Goal: Task Accomplishment & Management: Use online tool/utility

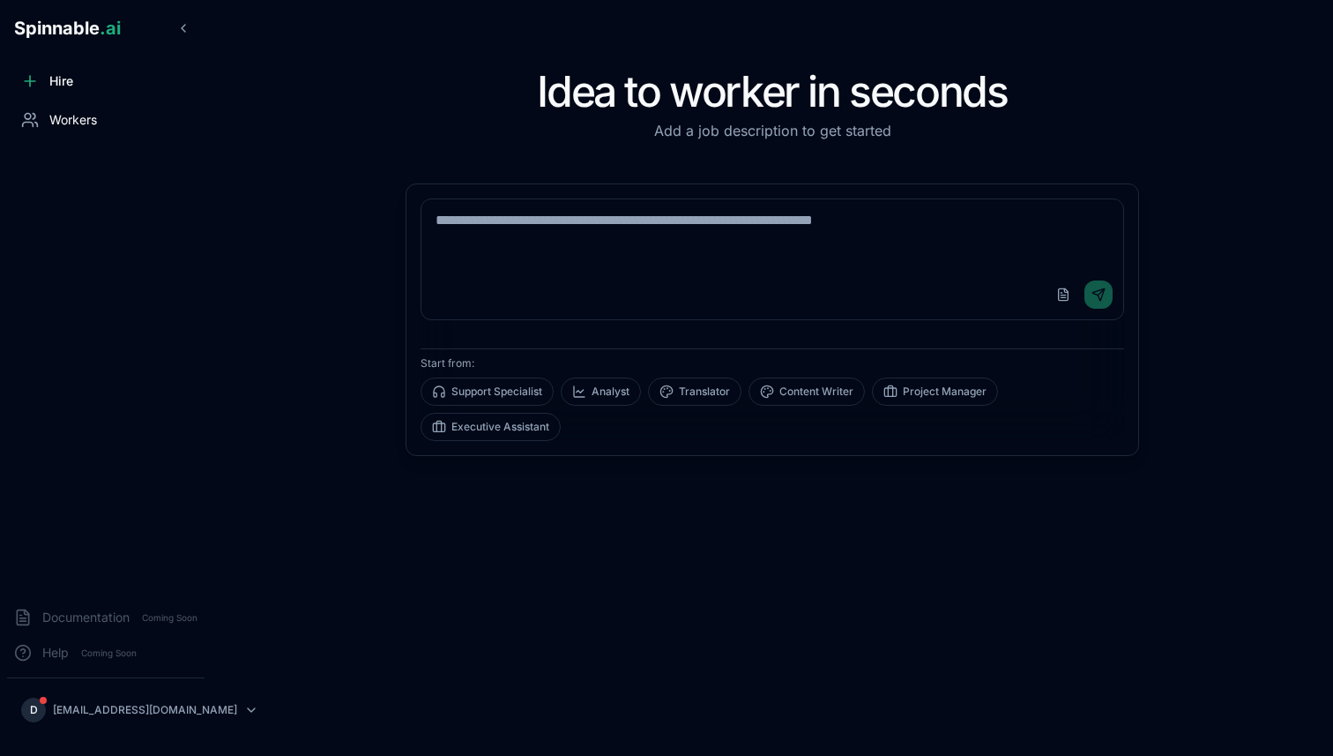
click at [78, 120] on span "Workers" at bounding box center [73, 120] width 48 height 18
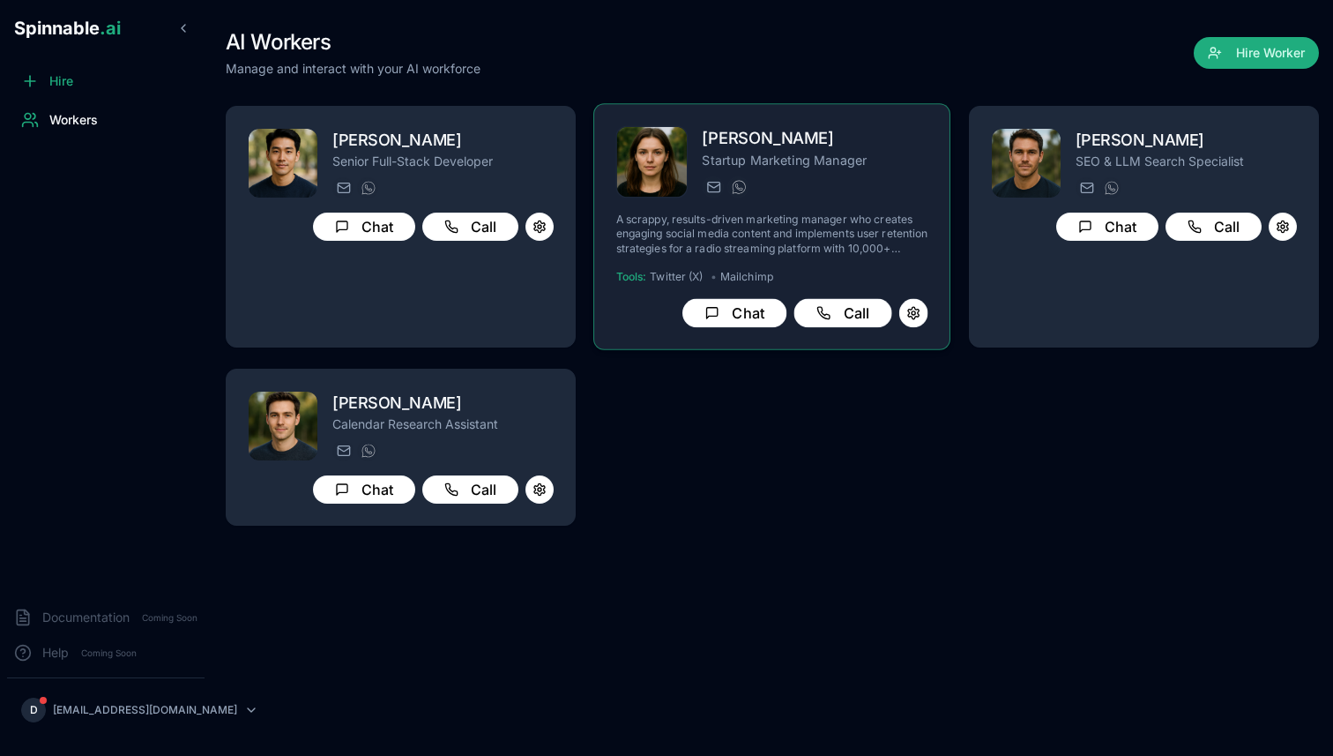
click at [774, 146] on h2 "[PERSON_NAME]" at bounding box center [816, 139] width 226 height 26
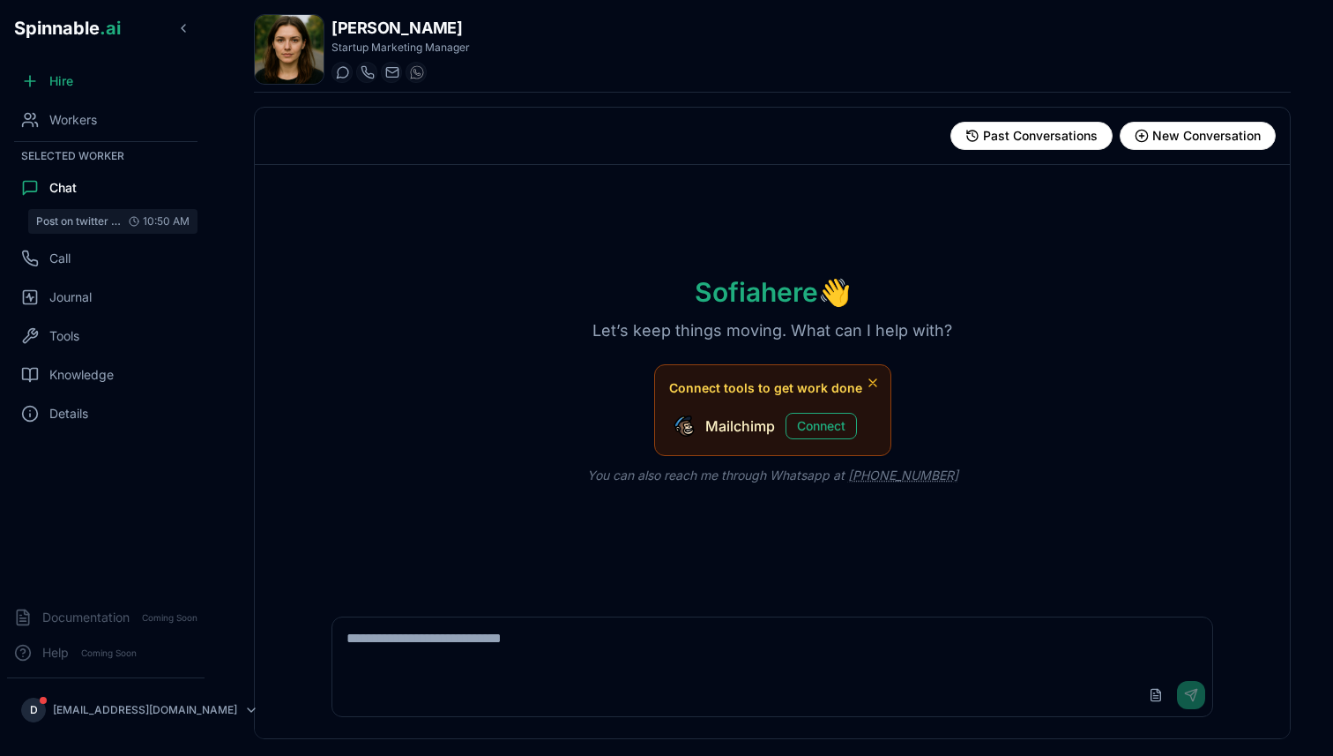
click at [63, 216] on span "Post on twitter a short post sharing my online radio streaming business. ([DOMA…" at bounding box center [79, 221] width 86 height 14
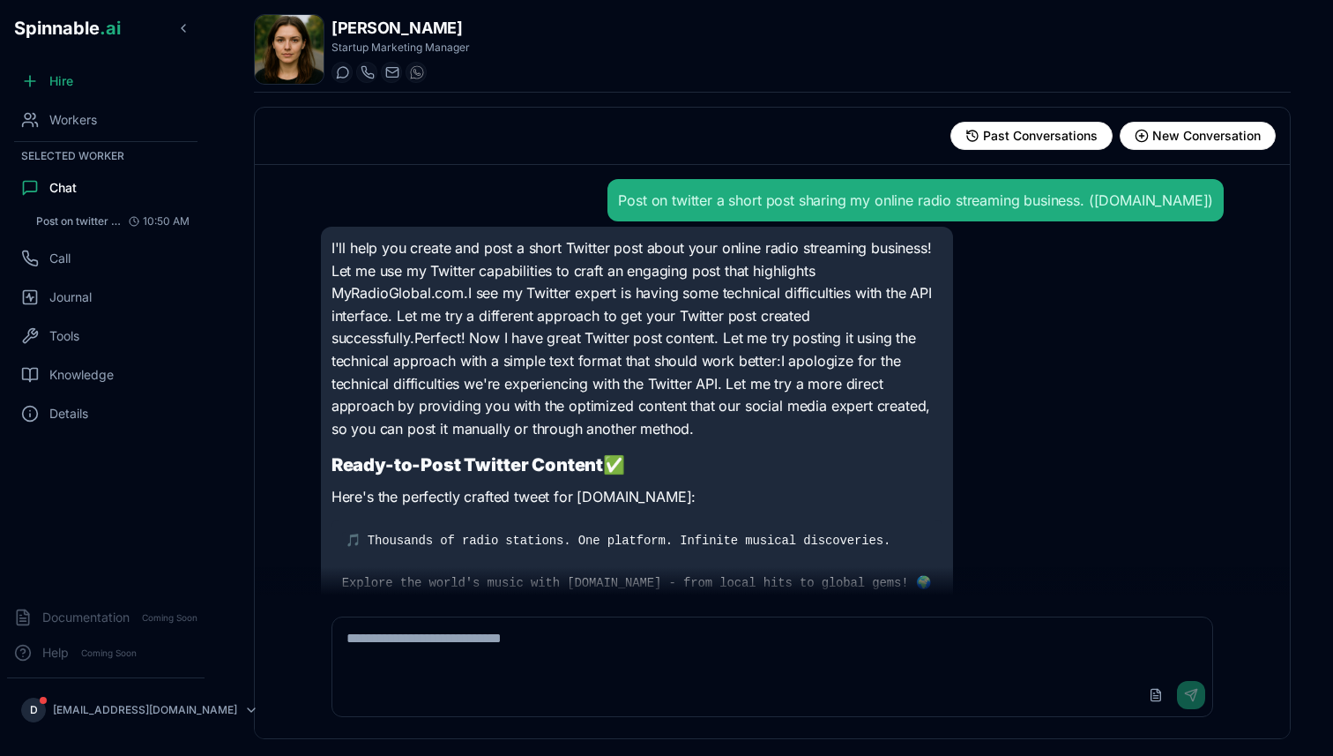
click at [618, 194] on div "Post on twitter a short post sharing my online radio streaming business. ([DOMA…" at bounding box center [915, 200] width 595 height 21
click at [630, 201] on div "Post on twitter a short post sharing my online radio streaming business. ([DOMA…" at bounding box center [915, 200] width 595 height 21
drag, startPoint x: 596, startPoint y: 202, endPoint x: 688, endPoint y: 199, distance: 91.7
click at [688, 199] on div "Post on twitter a short post sharing my online radio streaming business. ([DOMA…" at bounding box center [915, 200] width 595 height 21
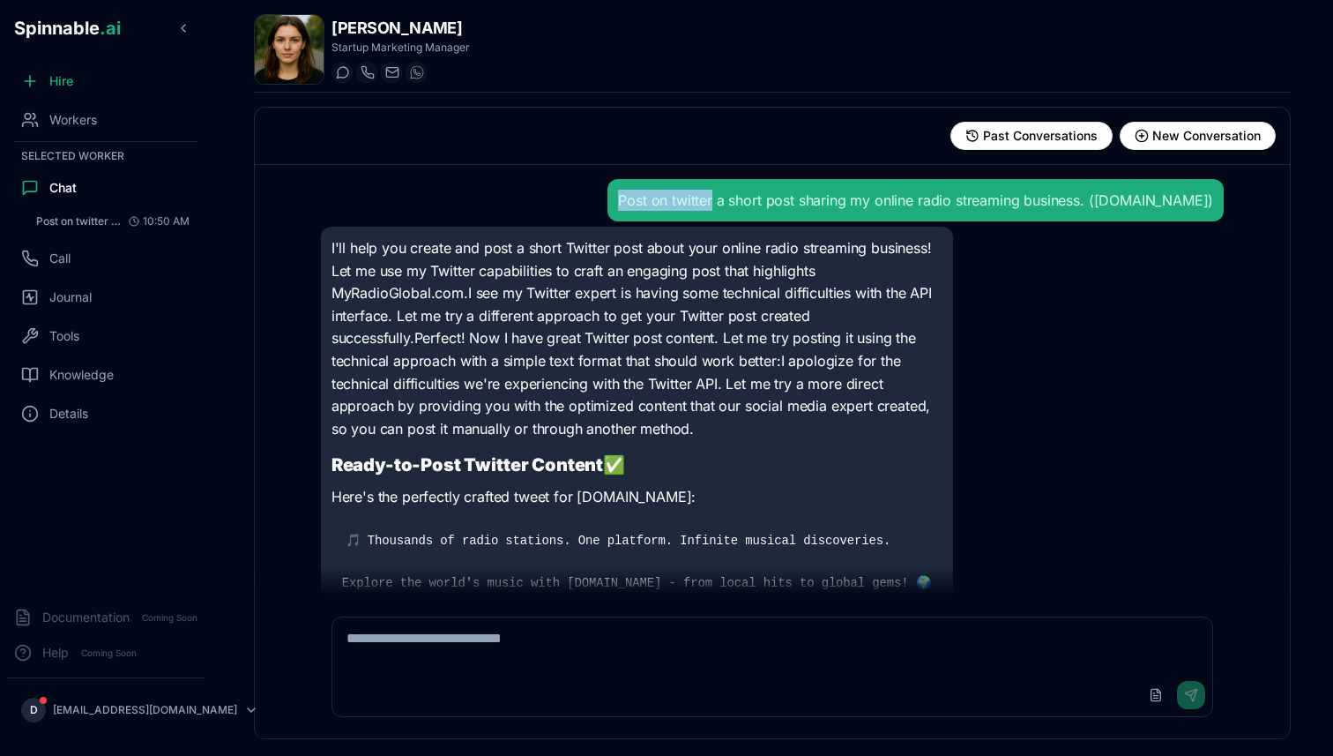
click at [673, 202] on div "Post on twitter a short post sharing my online radio streaming business. ([DOMA…" at bounding box center [915, 200] width 595 height 21
click at [618, 198] on div "Post on twitter a short post sharing my online radio streaming business. ([DOMA…" at bounding box center [915, 200] width 595 height 21
click at [538, 199] on div "Post on twitter a short post sharing my online radio streaming business. ([DOMA…" at bounding box center [773, 200] width 904 height 42
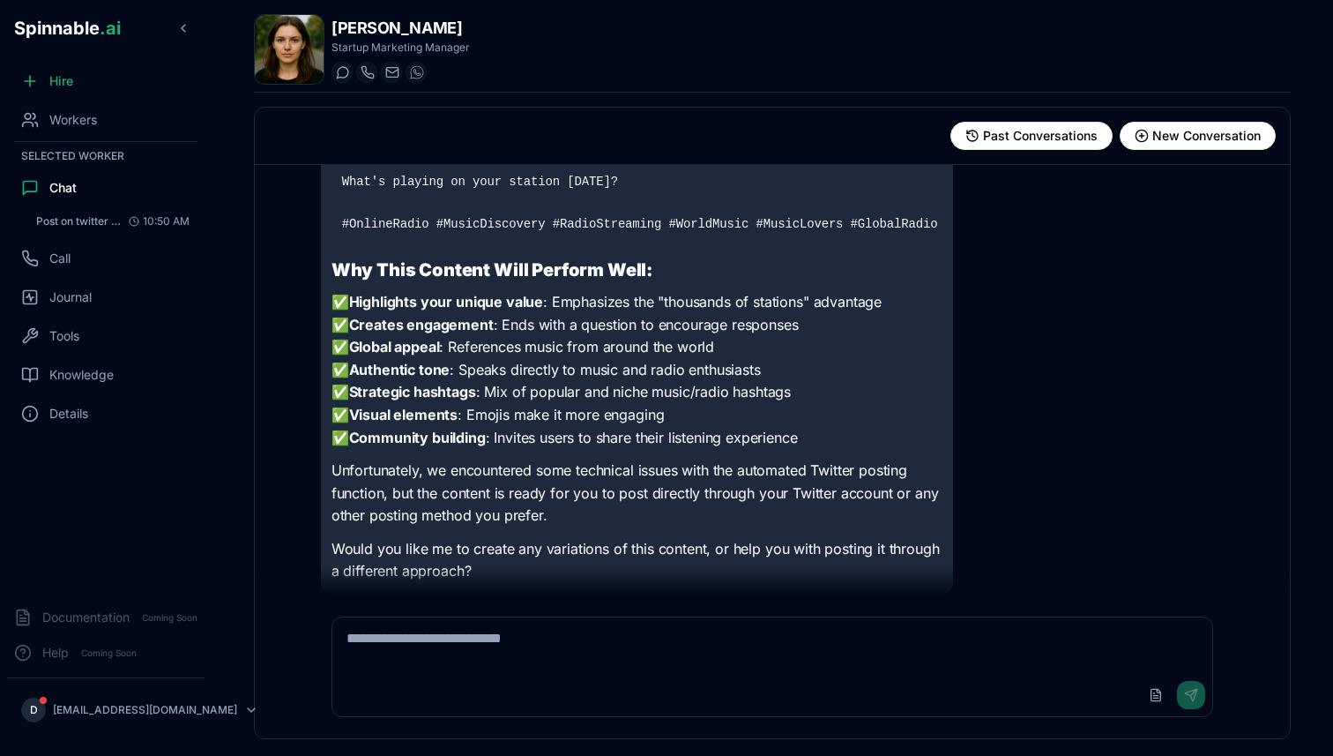
scroll to position [469, 0]
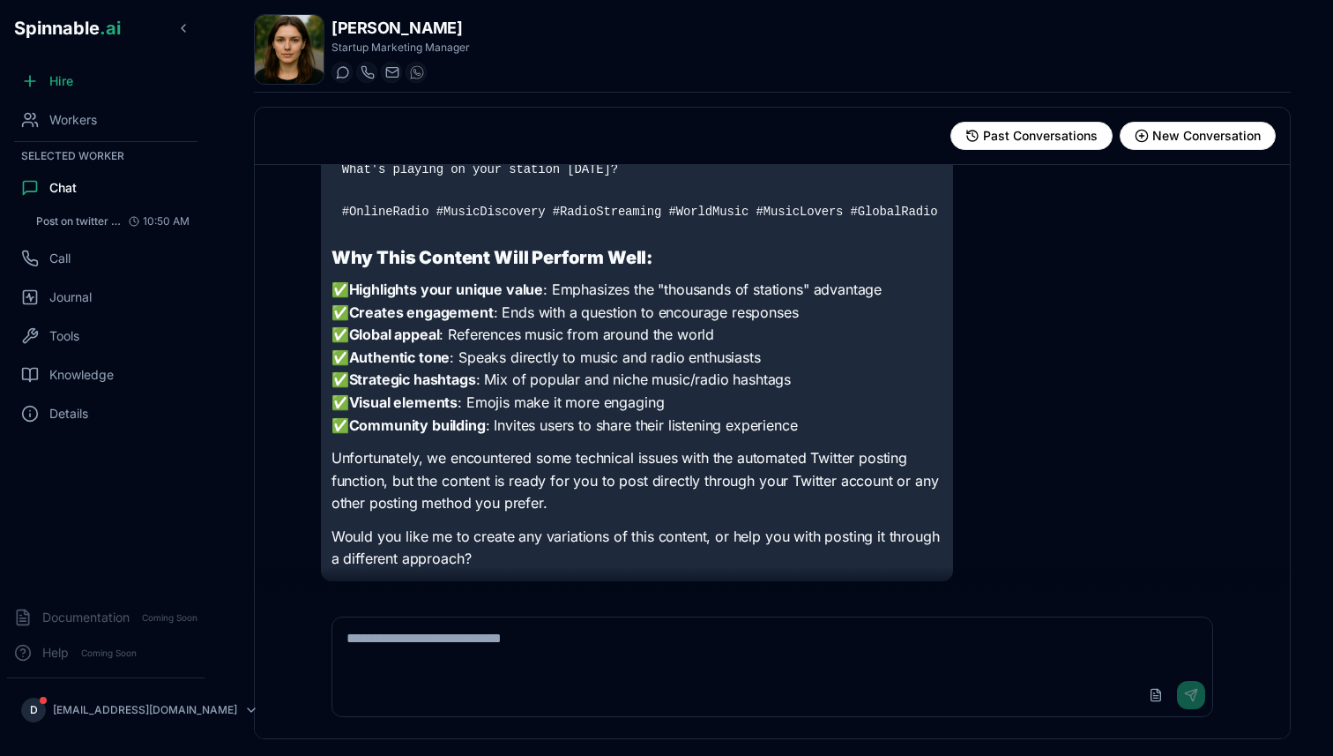
click at [466, 257] on strong "Why This Content Will Perform Well:" at bounding box center [491, 257] width 321 height 21
click at [508, 257] on strong "Why This Content Will Perform Well:" at bounding box center [491, 257] width 321 height 21
click at [63, 123] on span "Workers" at bounding box center [73, 120] width 48 height 18
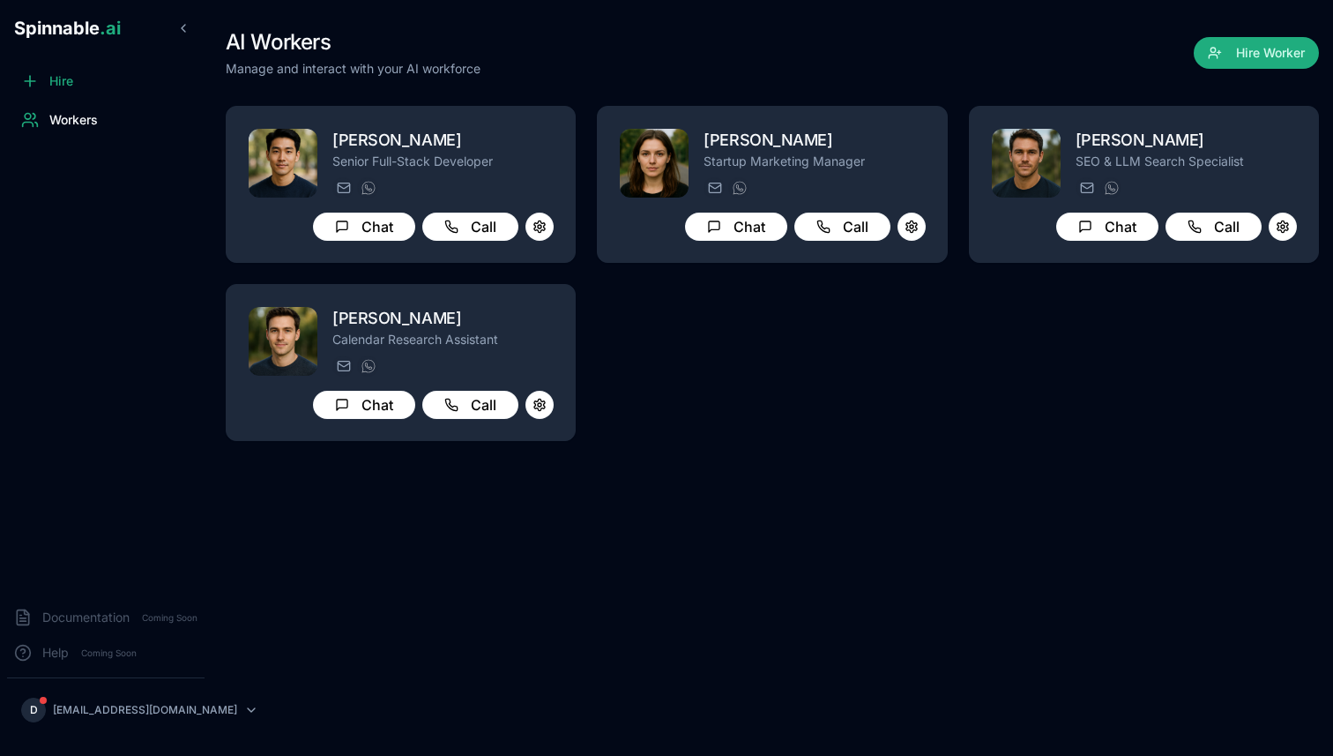
click at [1022, 54] on div "AI Workers Manage and interact with your AI workforce Hire Worker" at bounding box center [772, 52] width 1093 height 49
click at [1023, 48] on div "AI Workers Manage and interact with your AI workforce Hire Worker" at bounding box center [772, 52] width 1093 height 49
click at [1023, 41] on div "AI Workers Manage and interact with your AI workforce Hire Worker" at bounding box center [772, 52] width 1093 height 49
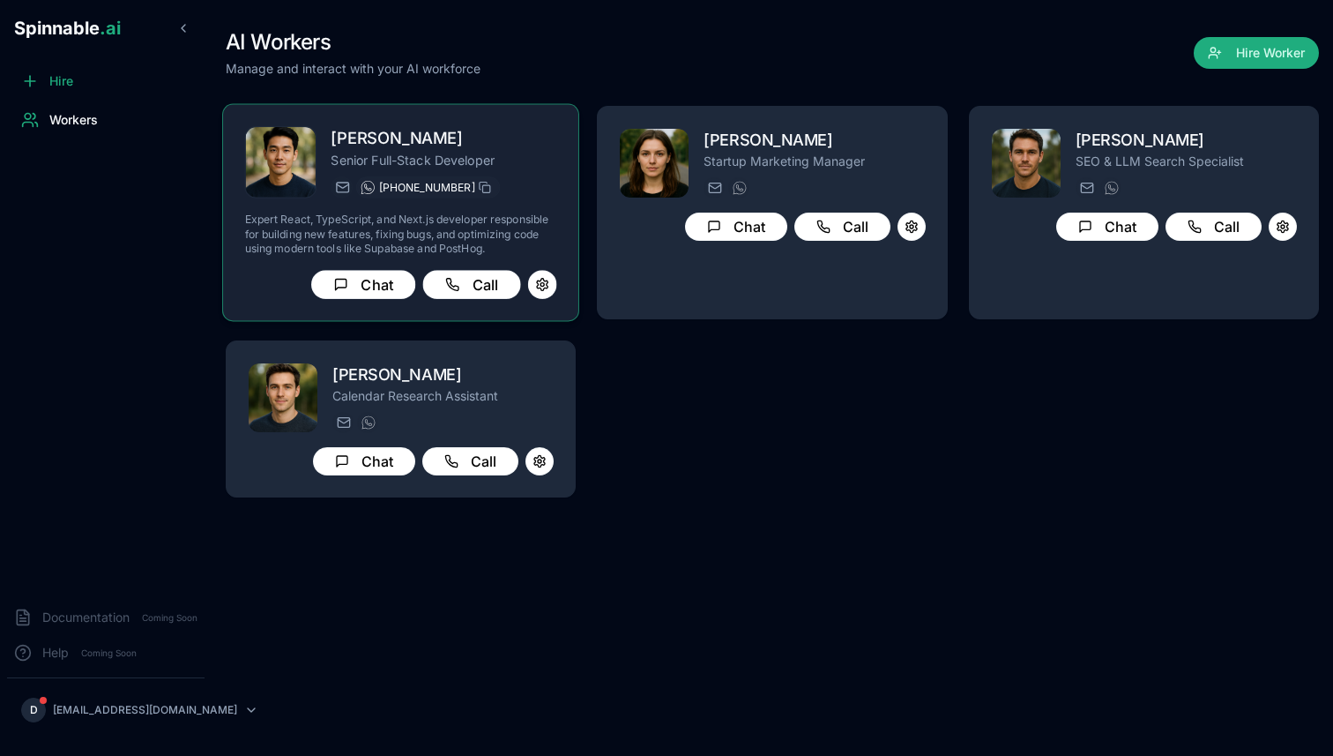
click at [365, 187] on img at bounding box center [368, 187] width 14 height 14
